Goal: Book appointment/travel/reservation

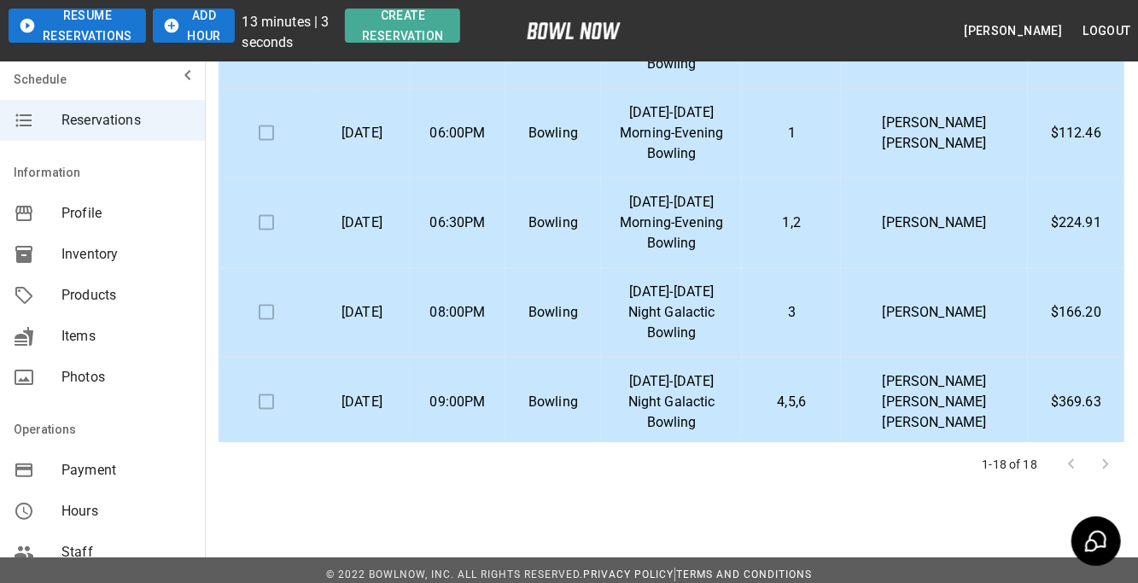
scroll to position [356, 0]
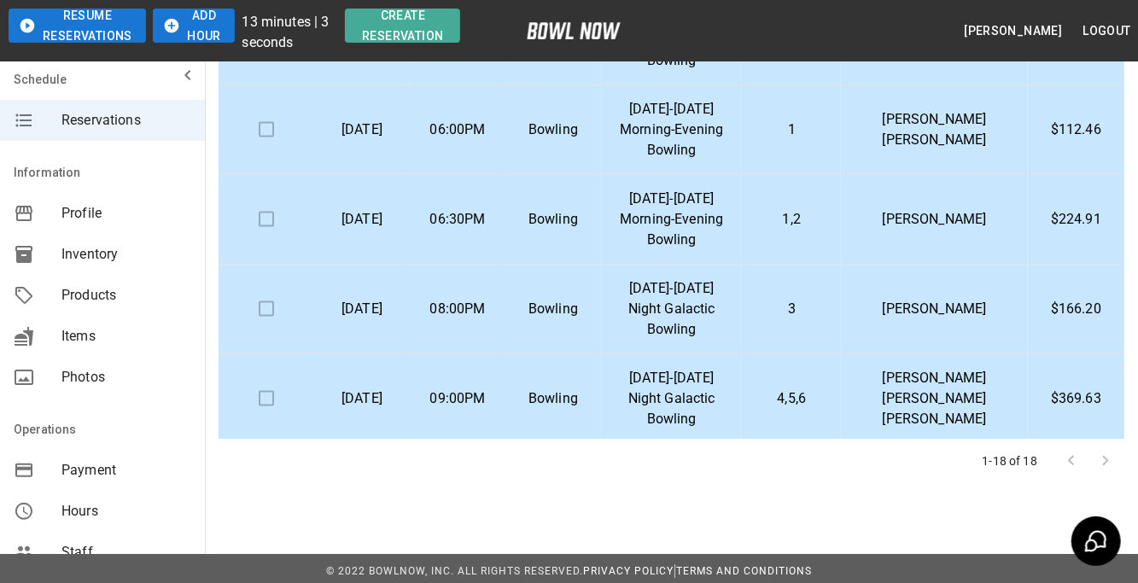
click at [271, 305] on td at bounding box center [267, 310] width 96 height 90
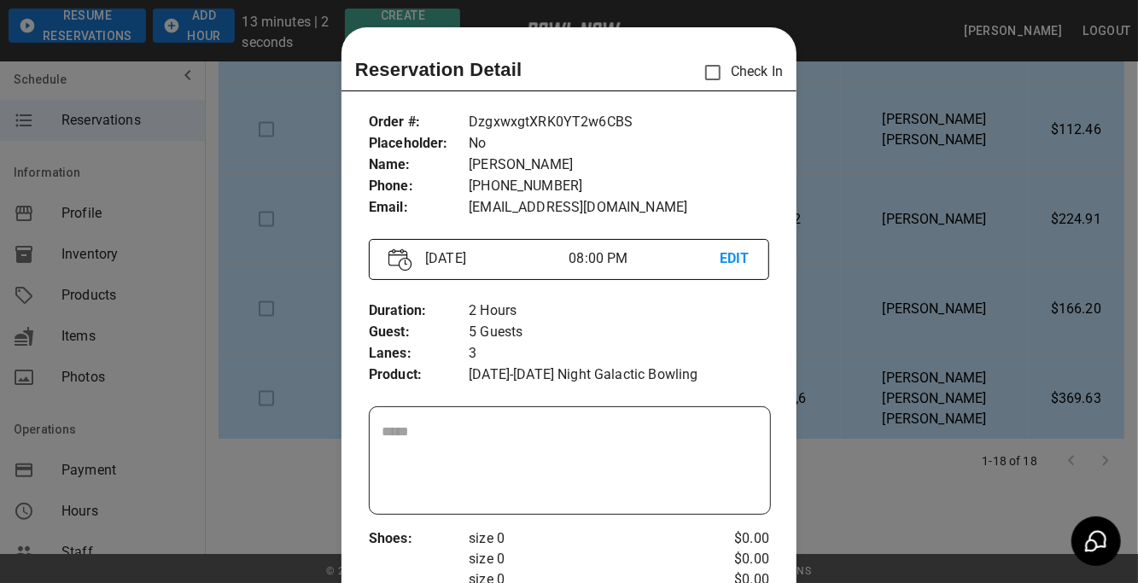
scroll to position [26, 0]
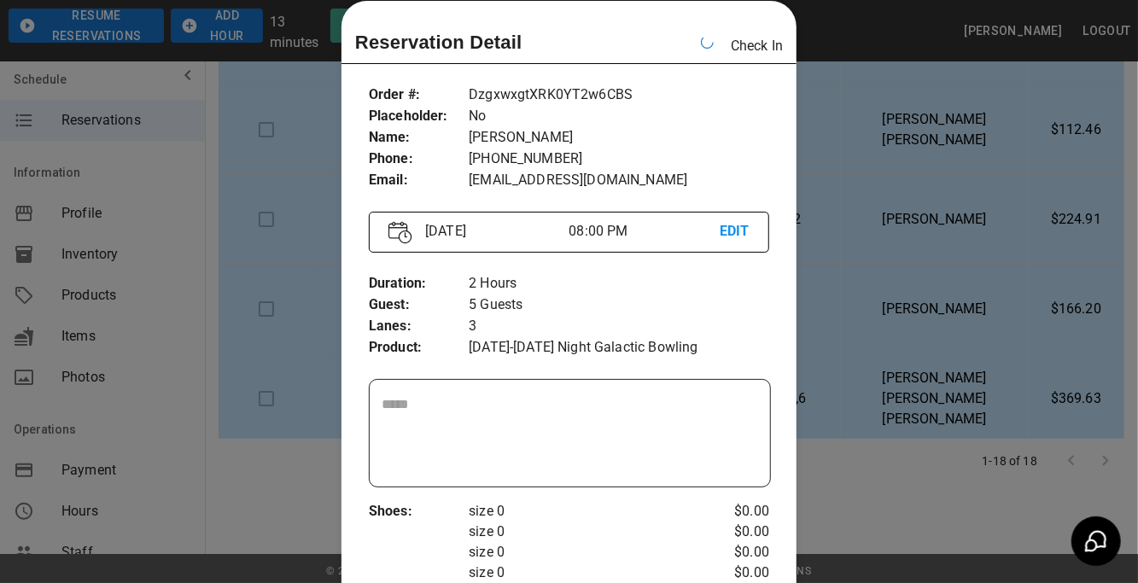
click at [296, 360] on div at bounding box center [569, 291] width 1138 height 583
click at [296, 360] on td at bounding box center [267, 399] width 96 height 90
click at [330, 185] on div at bounding box center [569, 291] width 1138 height 583
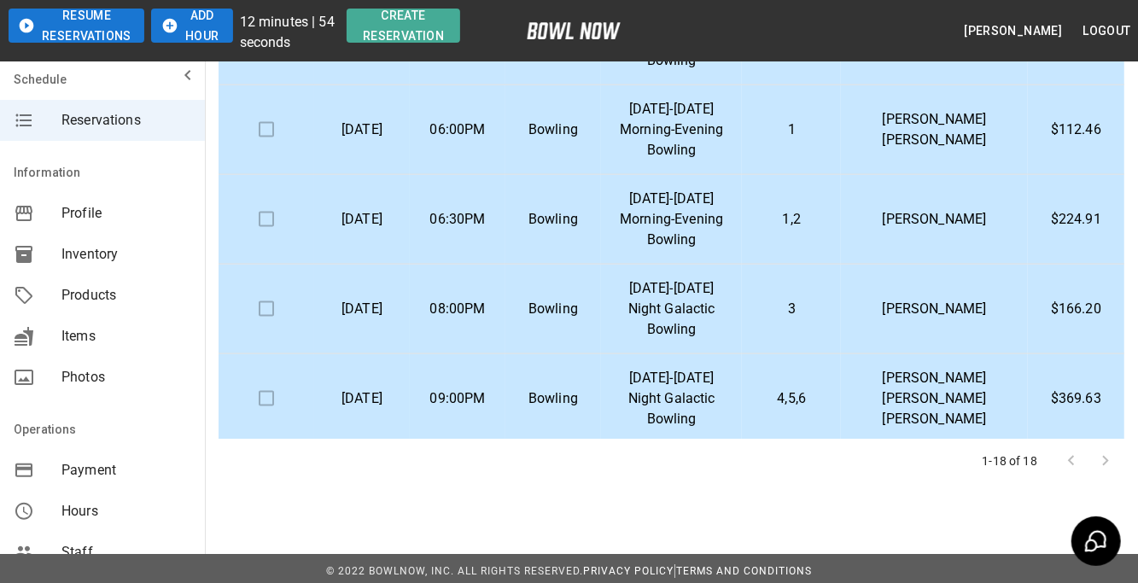
click at [268, 300] on td at bounding box center [267, 310] width 96 height 90
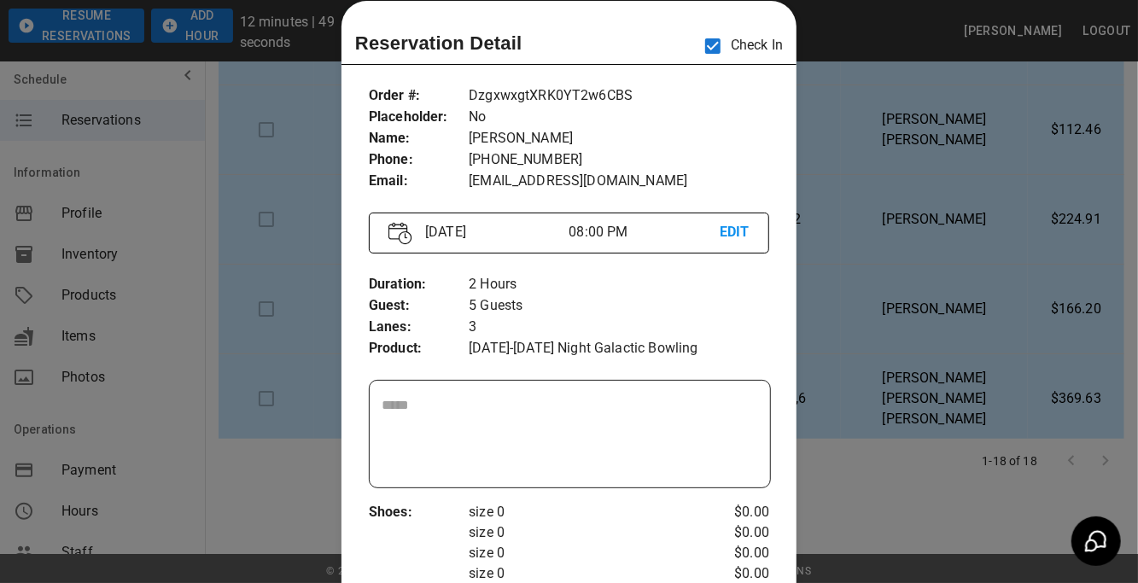
click at [281, 175] on div at bounding box center [569, 291] width 1138 height 583
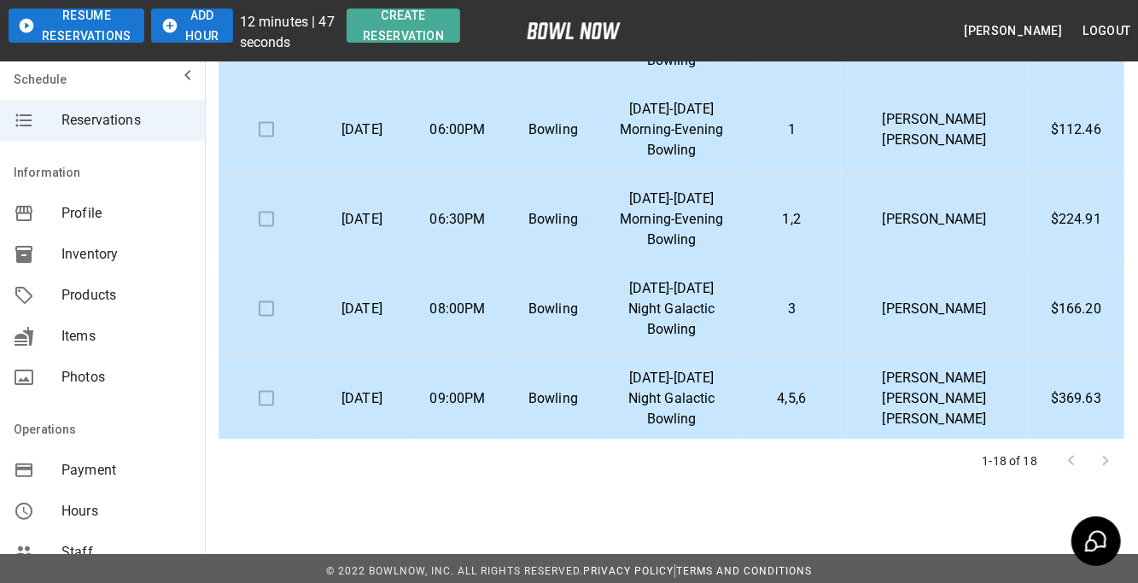
click at [269, 293] on td at bounding box center [267, 310] width 96 height 90
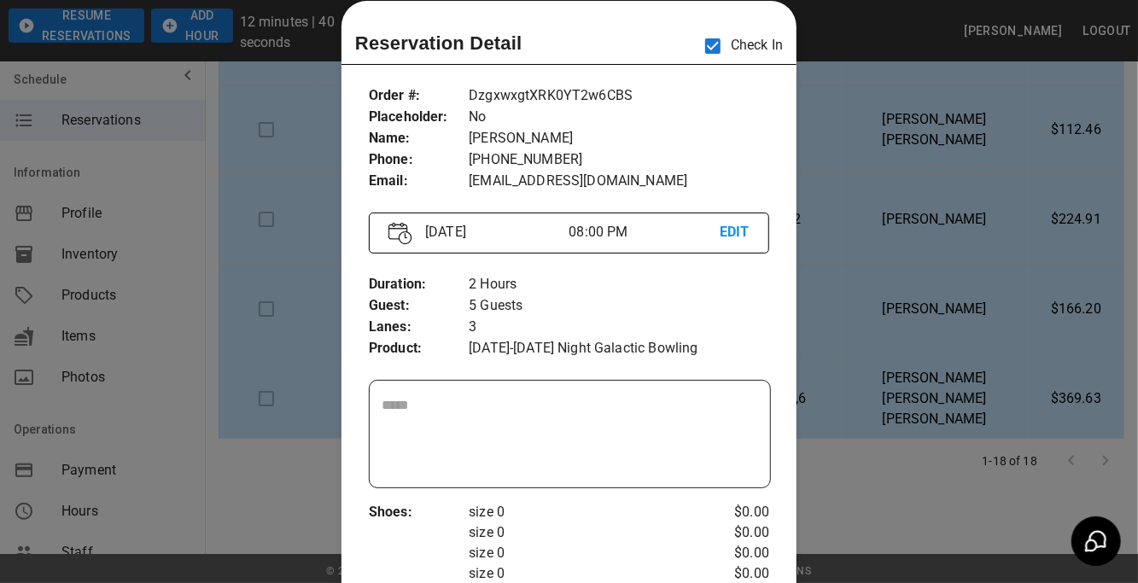
click at [271, 255] on div at bounding box center [569, 291] width 1138 height 583
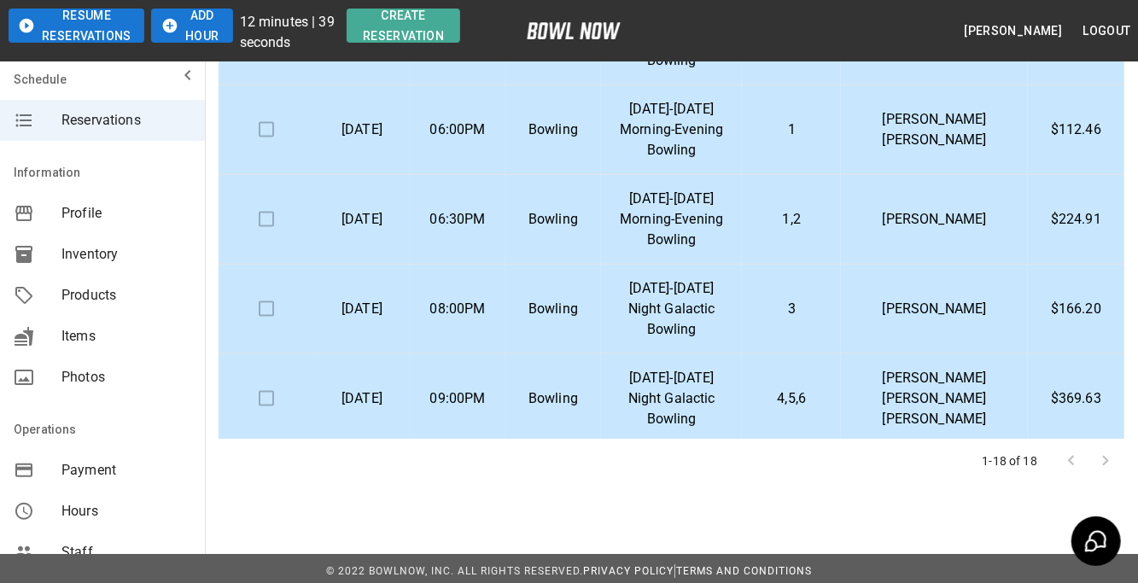
click at [284, 393] on td at bounding box center [267, 399] width 96 height 90
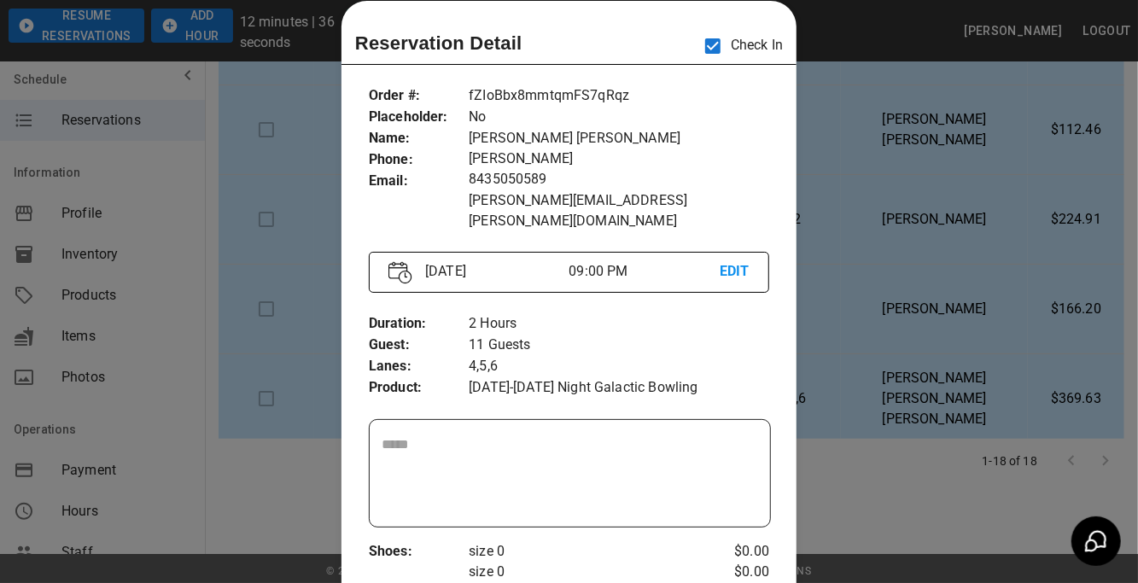
click at [268, 134] on div at bounding box center [569, 291] width 1138 height 583
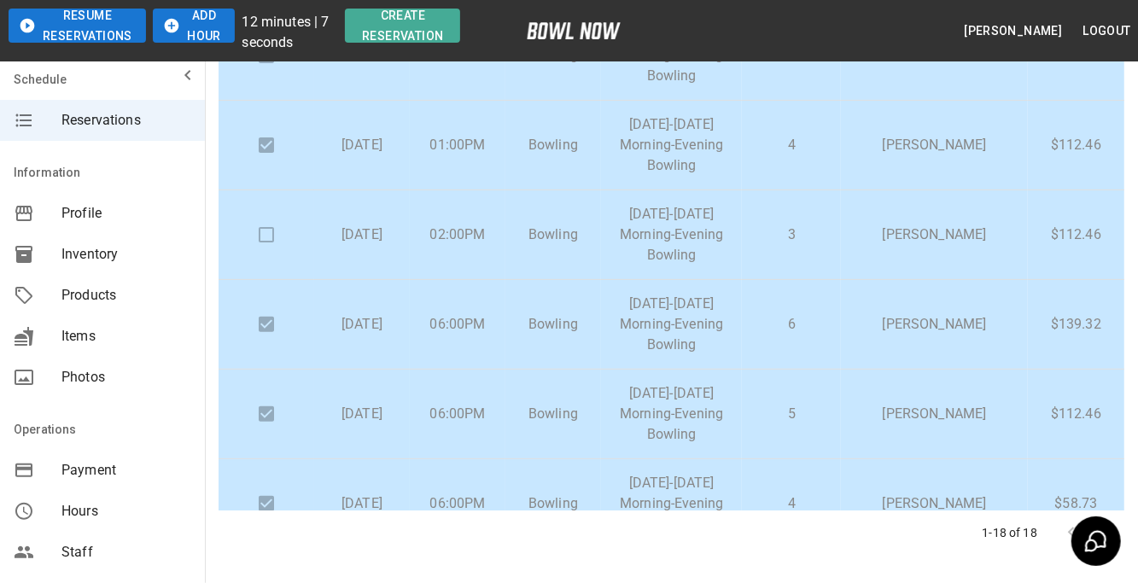
scroll to position [26, 0]
